Goal: Find specific page/section: Find specific page/section

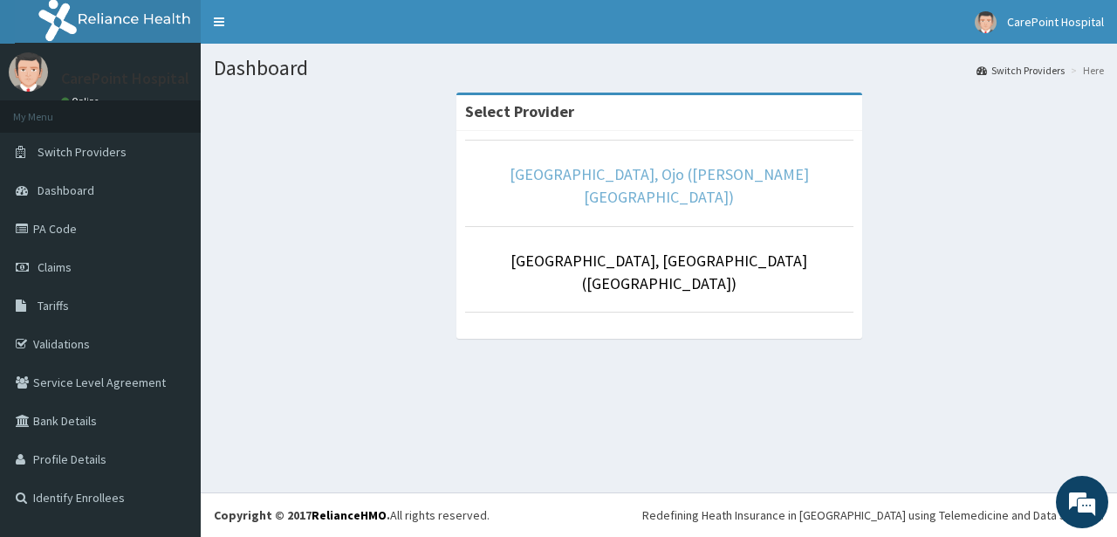
click at [619, 176] on link "Carepoint Hospital, Ojo (Muskat Hospital)" at bounding box center [659, 185] width 299 height 43
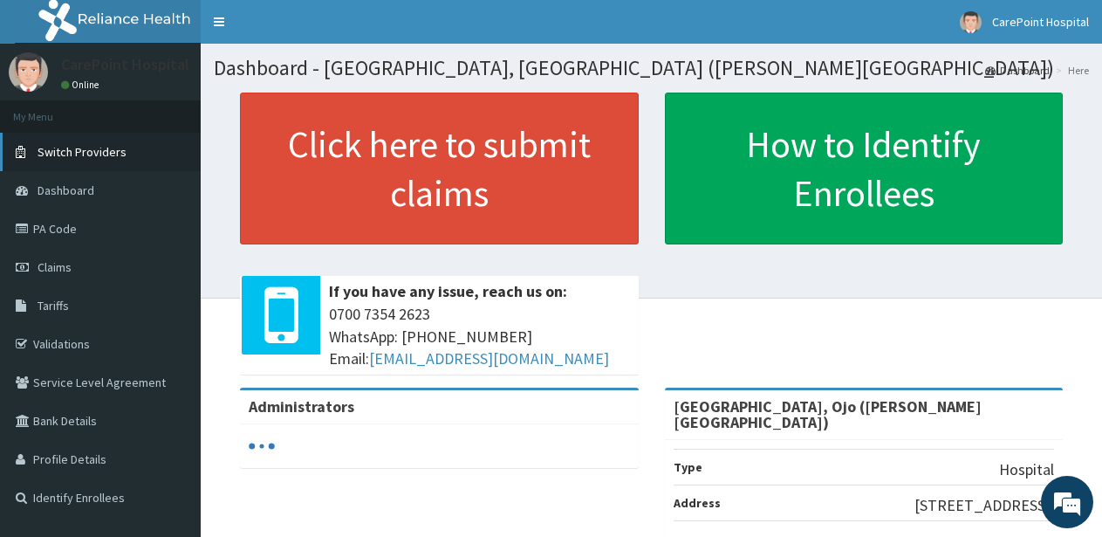
click at [98, 156] on span "Switch Providers" at bounding box center [82, 152] width 89 height 16
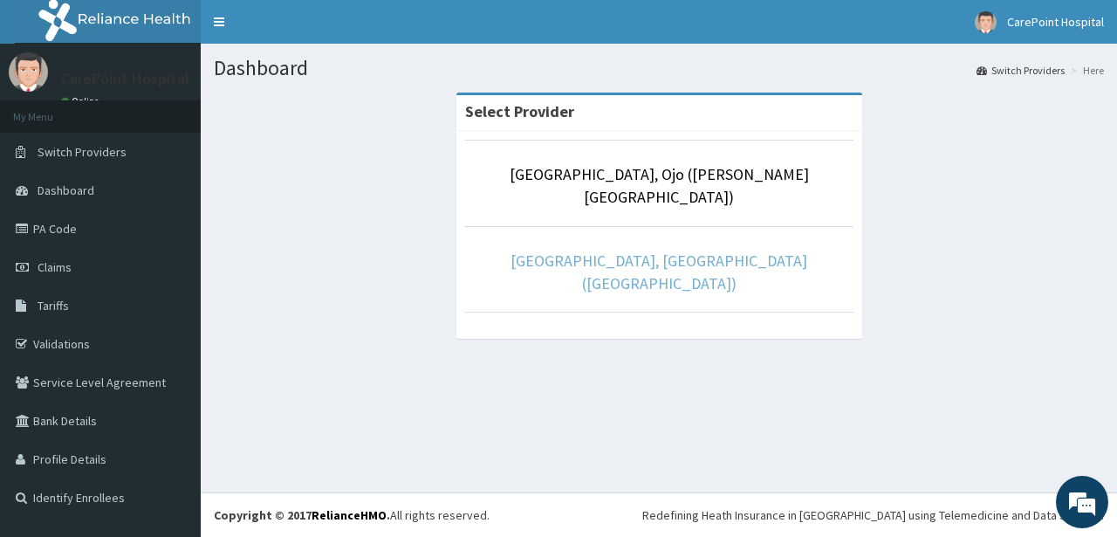
click at [635, 251] on link "[GEOGRAPHIC_DATA], [GEOGRAPHIC_DATA] ([GEOGRAPHIC_DATA])" at bounding box center [659, 272] width 297 height 43
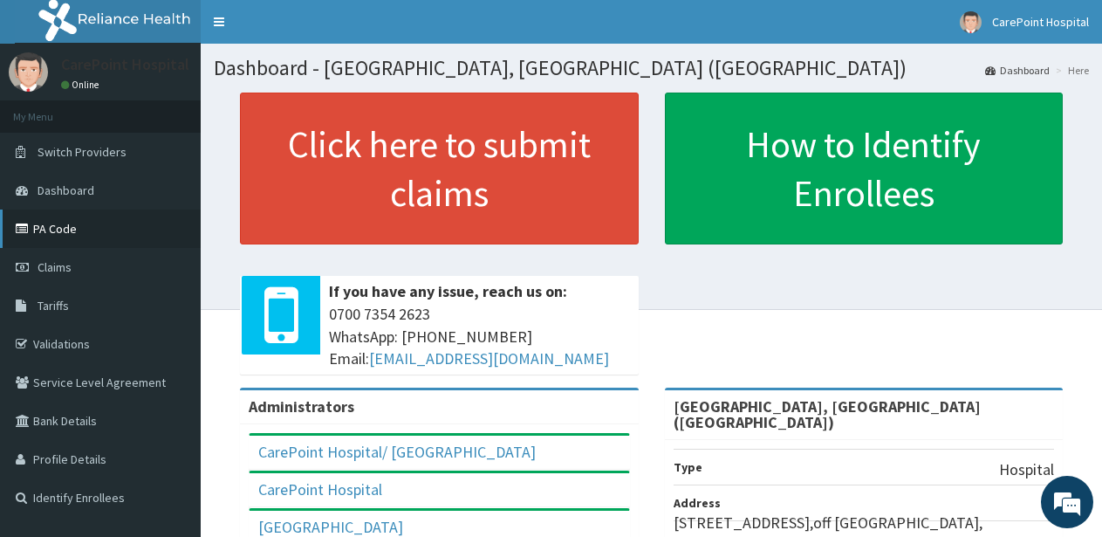
click at [60, 226] on link "PA Code" at bounding box center [100, 228] width 201 height 38
